Goal: Task Accomplishment & Management: Manage account settings

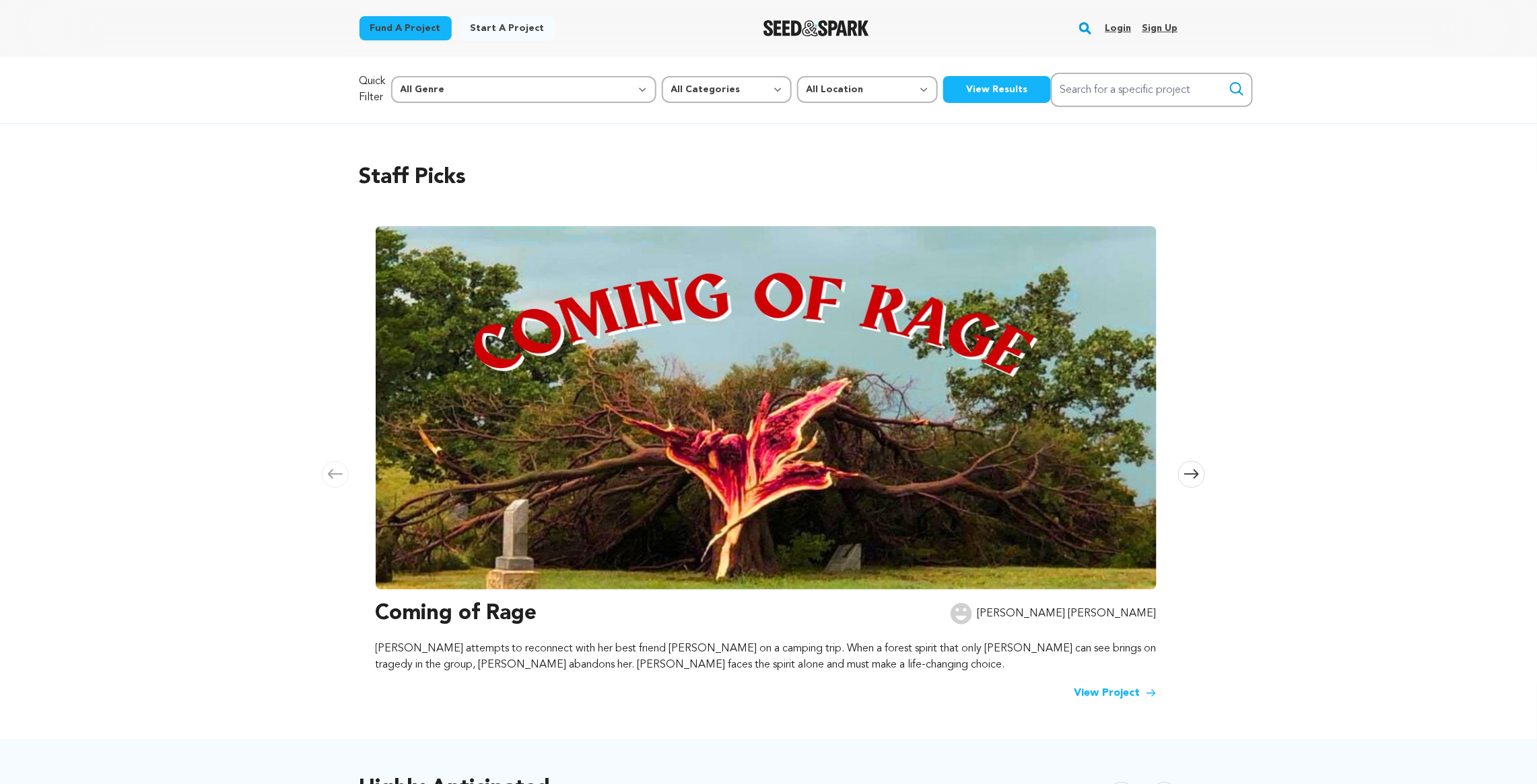
click at [1119, 26] on link "Login" at bounding box center [1117, 28] width 26 height 22
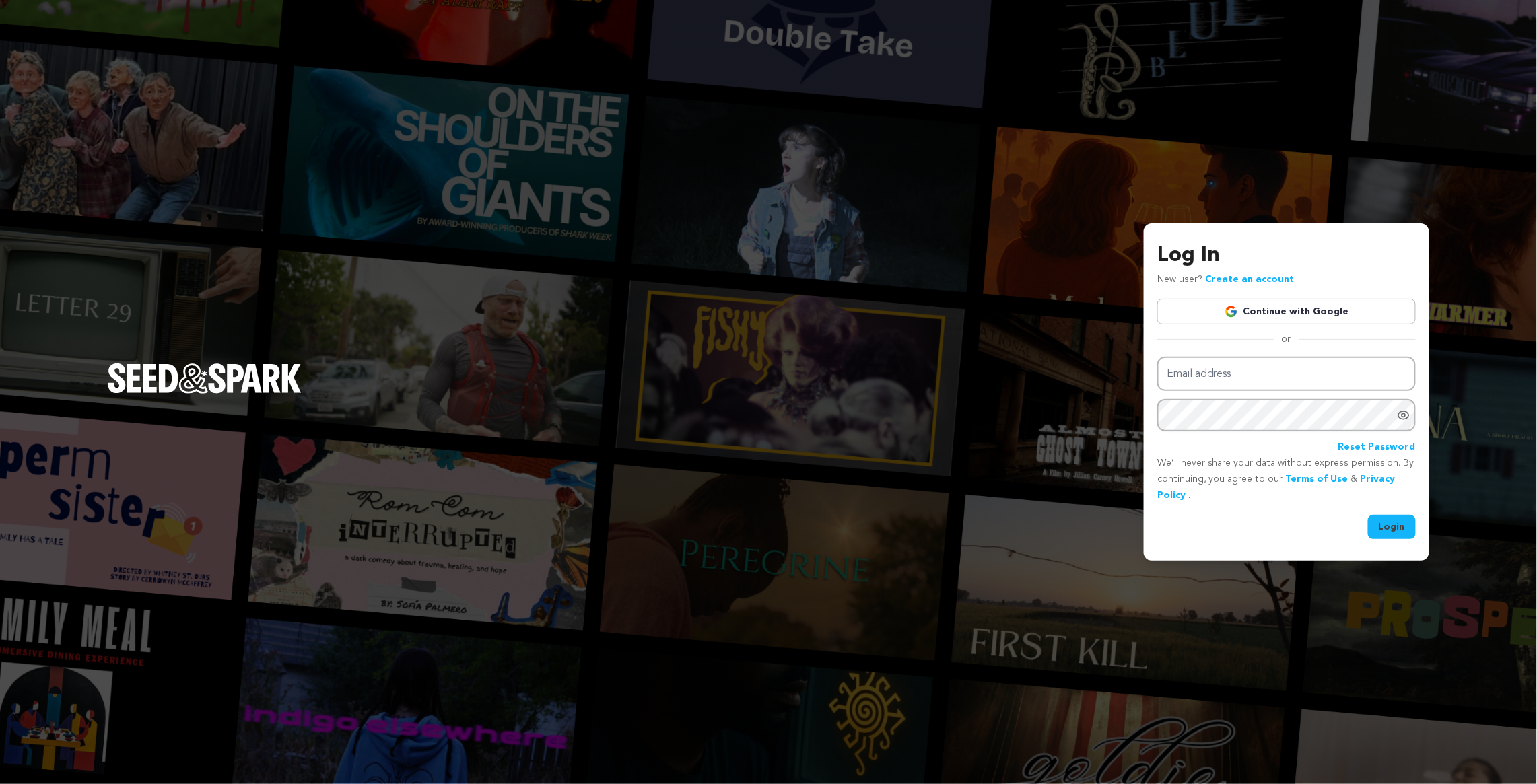
type input "RichNathanson@GMail.com"
click at [1391, 523] on button "Login" at bounding box center [1392, 527] width 48 height 24
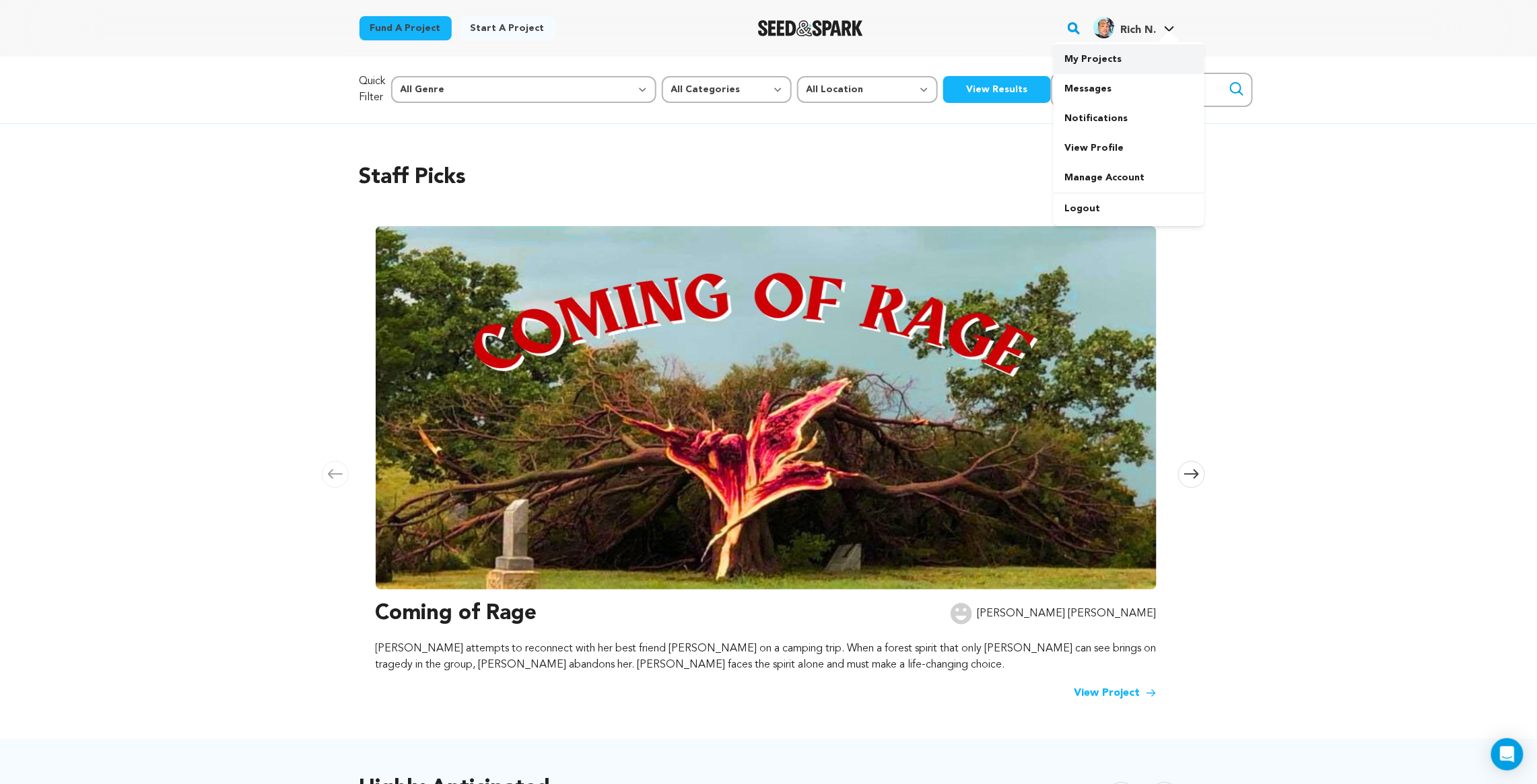
click at [1120, 57] on link "My Projects" at bounding box center [1129, 59] width 151 height 30
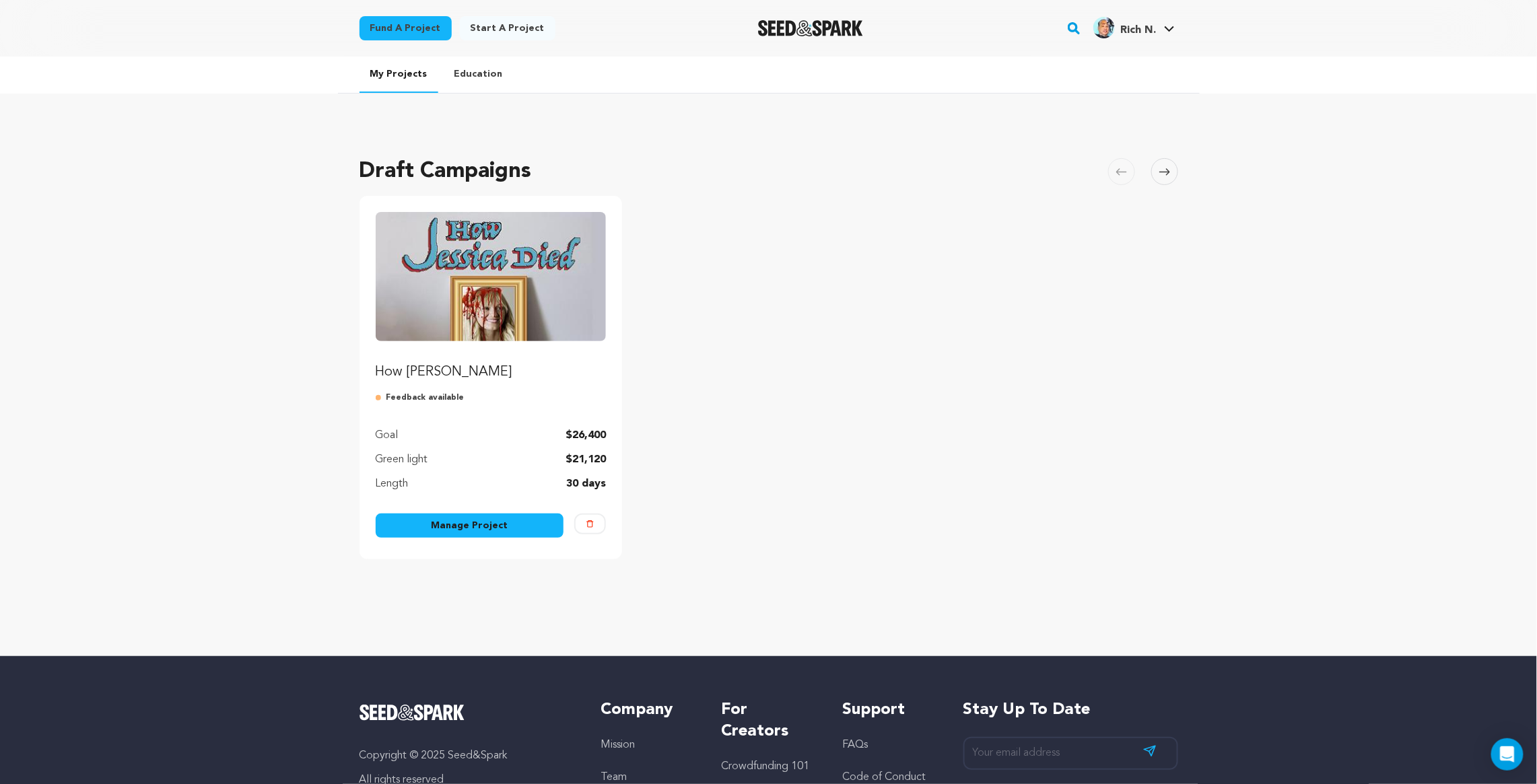
click at [528, 525] on link "Manage Project" at bounding box center [470, 526] width 189 height 24
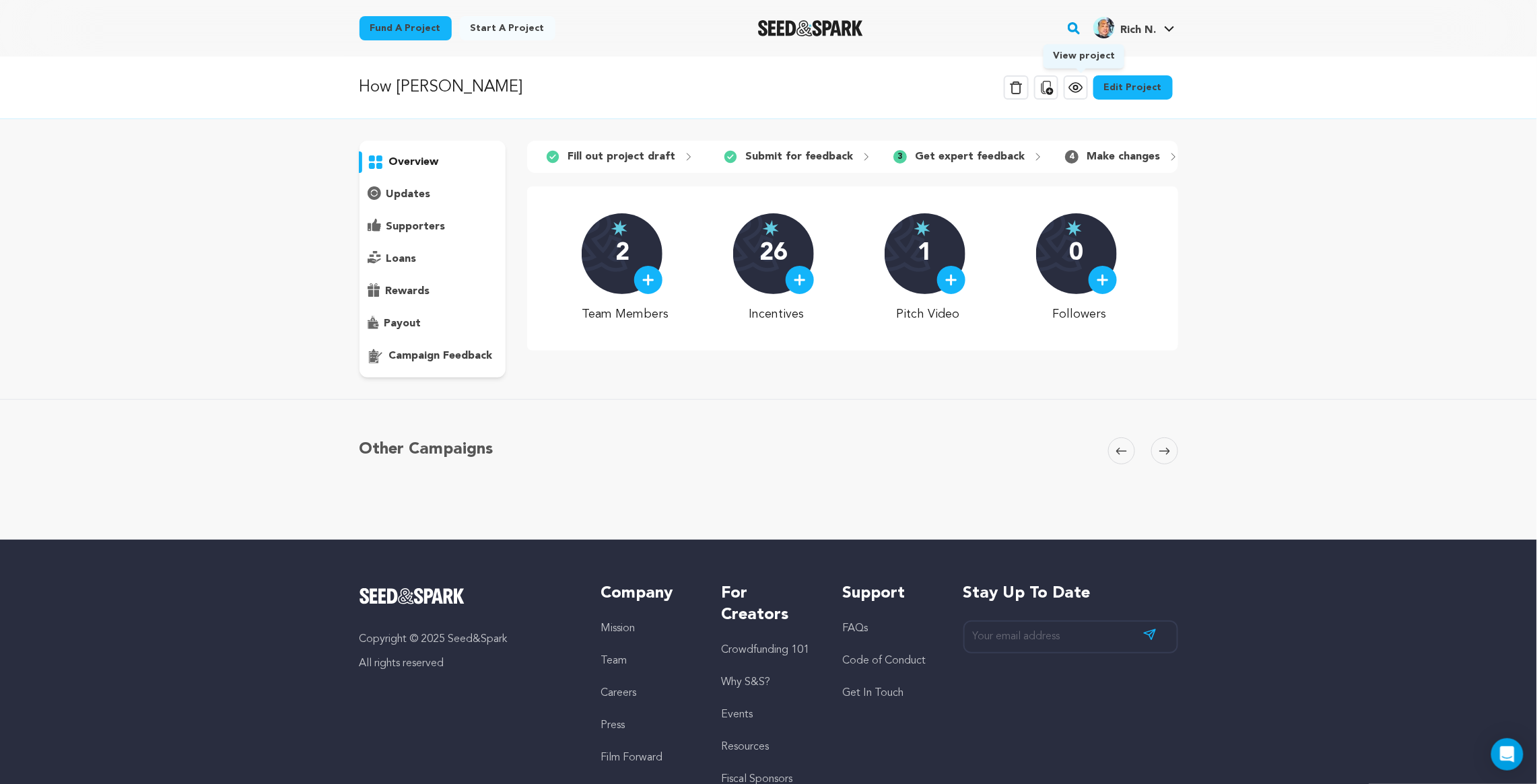
click at [1081, 88] on icon at bounding box center [1076, 87] width 16 height 16
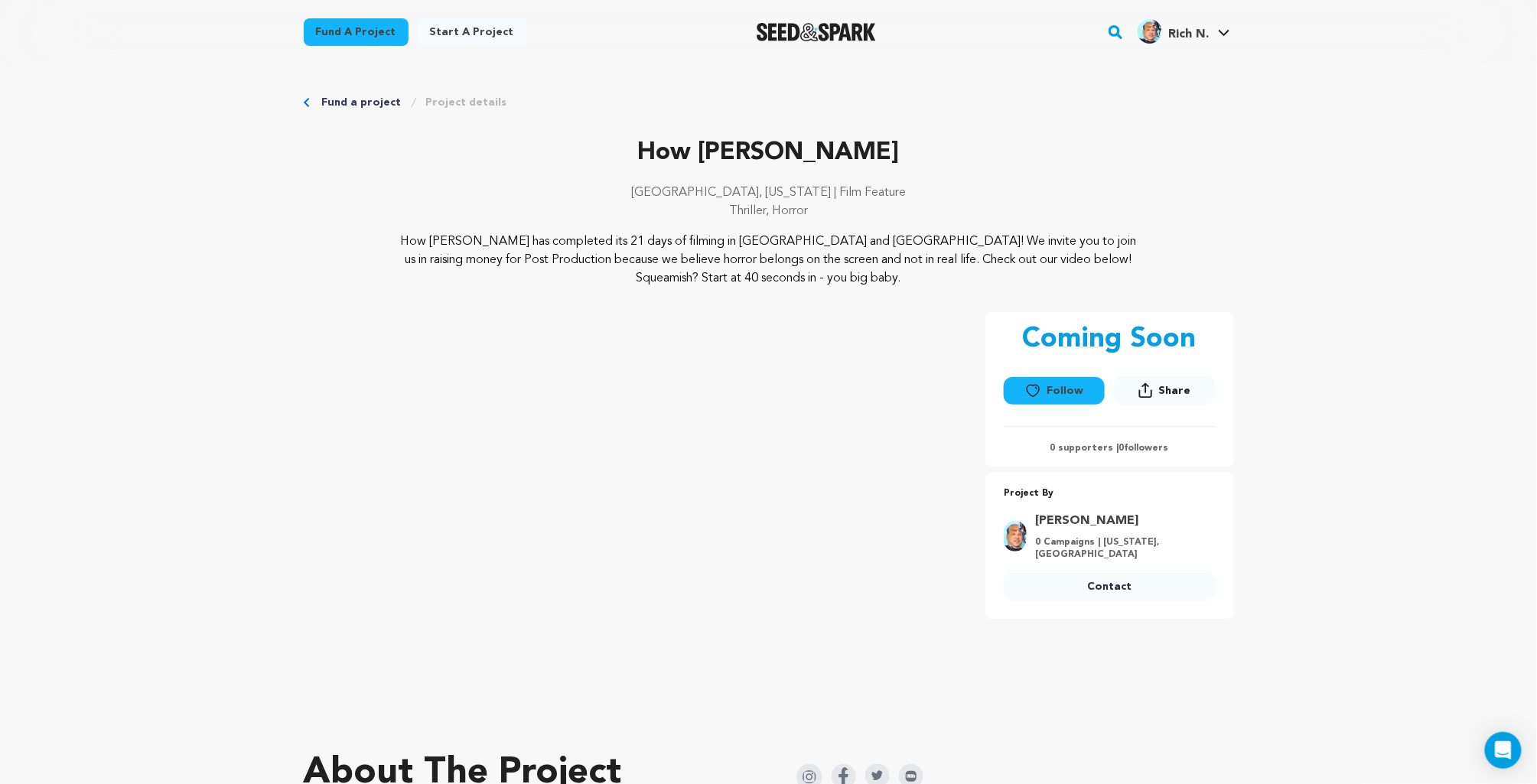
click at [757, 250] on p "How [PERSON_NAME] has completed its 21 days of filming in [GEOGRAPHIC_DATA] and…" at bounding box center [768, 260] width 744 height 55
